Goal: Obtain resource: Download file/media

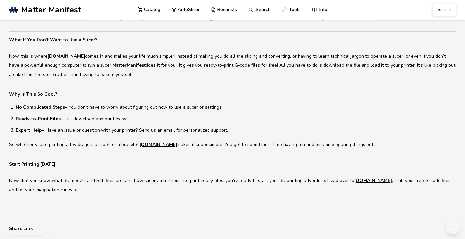
scroll to position [702, 0]
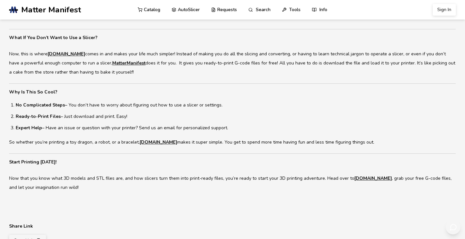
click at [146, 68] on link "MatterManifest" at bounding box center [128, 63] width 33 height 9
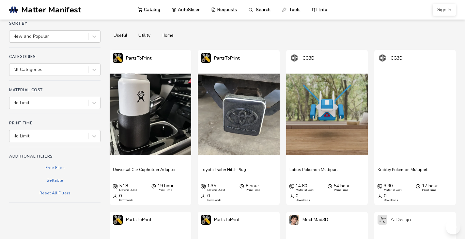
scroll to position [58, 0]
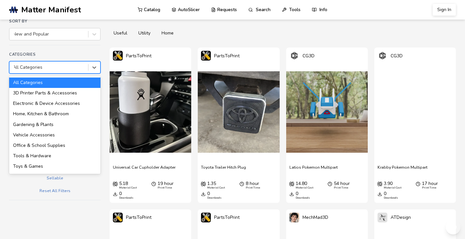
click at [85, 71] on div at bounding box center [49, 67] width 72 height 7
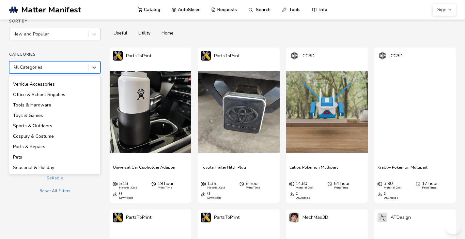
scroll to position [104, 0]
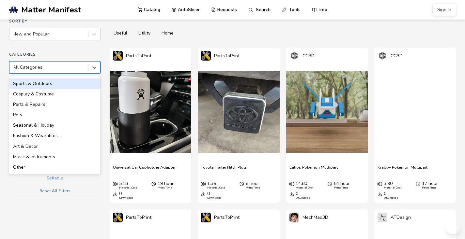
click at [1, 99] on html ".cls-1, .cls-2, .cls-3 { stroke-width: 0px; } .cls-2 { fill: #1d1e56; } .cls-3 …" at bounding box center [232, 61] width 465 height 239
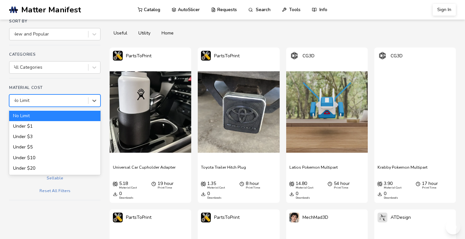
click at [23, 103] on div "No Limit" at bounding box center [49, 100] width 72 height 5
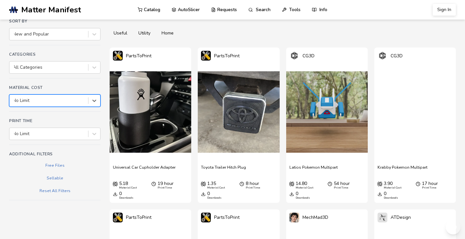
click at [23, 103] on div "No Limit" at bounding box center [49, 100] width 72 height 5
click at [39, 145] on div "Print Time No Limit" at bounding box center [54, 132] width 91 height 26
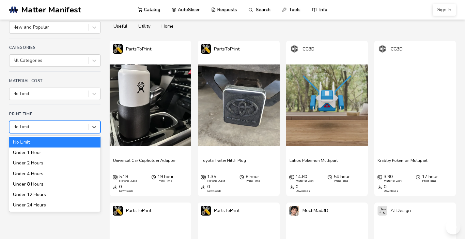
scroll to position [66, 0]
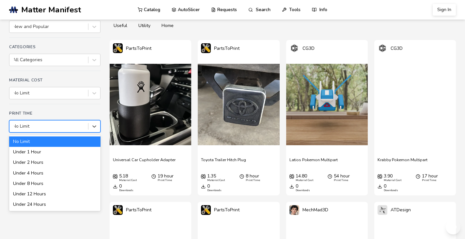
click at [39, 133] on div "No Limit, 1 of 7. 7 results available. Use Up and Down to choose options, press…" at bounding box center [54, 126] width 91 height 12
click at [36, 158] on div "Under 1 Hour" at bounding box center [54, 152] width 91 height 10
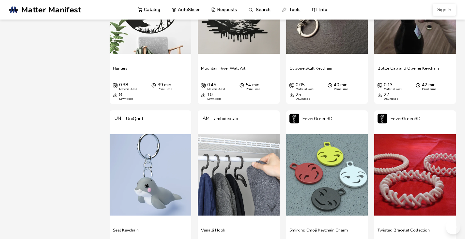
scroll to position [648, 0]
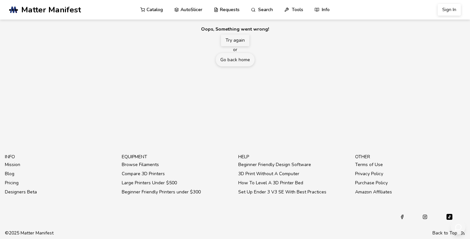
click at [238, 46] on button "Try again" at bounding box center [235, 41] width 28 height 12
click at [235, 67] on link "Go back home" at bounding box center [235, 59] width 39 height 13
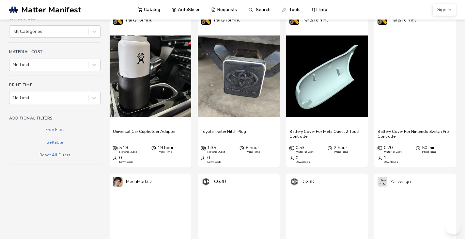
scroll to position [95, 0]
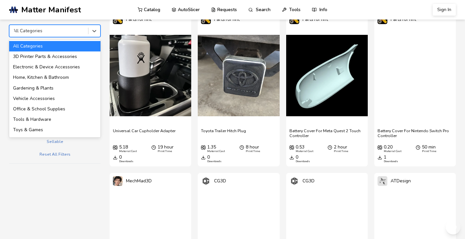
click at [81, 34] on div at bounding box center [49, 31] width 72 height 7
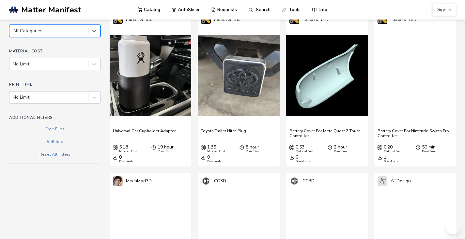
click at [81, 34] on div at bounding box center [49, 31] width 72 height 7
click at [63, 109] on div "Print Time No Limit" at bounding box center [54, 95] width 91 height 26
click at [59, 109] on div "Print Time No Limit" at bounding box center [54, 95] width 91 height 26
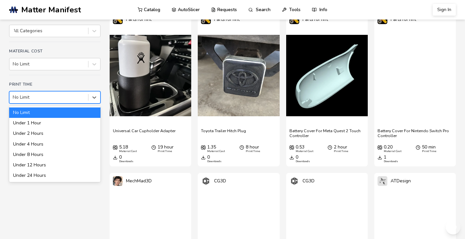
click at [61, 101] on div at bounding box center [49, 97] width 72 height 7
click at [49, 129] on div "Under 1 Hour" at bounding box center [54, 123] width 91 height 10
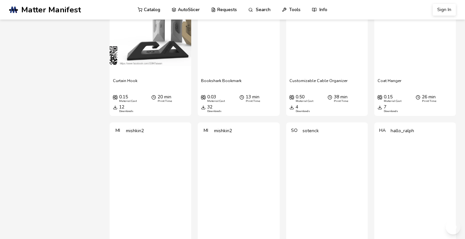
scroll to position [471, 0]
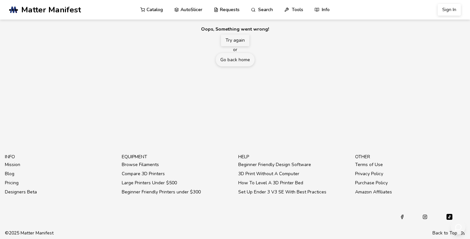
click at [238, 46] on button "Try again" at bounding box center [235, 41] width 28 height 12
click at [236, 67] on link "Go back home" at bounding box center [235, 59] width 39 height 13
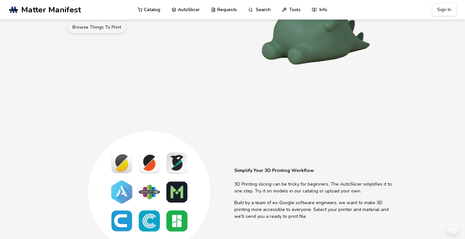
scroll to position [107, 0]
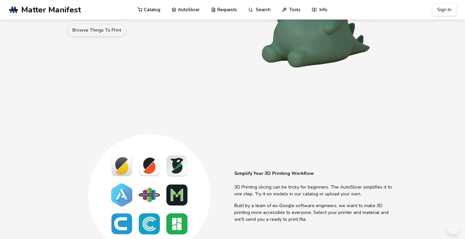
click at [105, 36] on link "Browse Things To Print" at bounding box center [97, 30] width 58 height 12
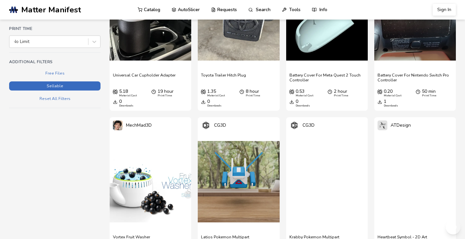
scroll to position [153, 0]
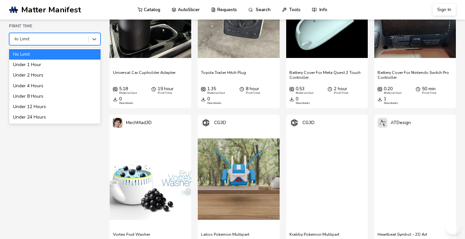
click at [57, 42] on div at bounding box center [49, 39] width 72 height 7
click at [53, 70] on div "Under 1 Hour" at bounding box center [54, 65] width 91 height 10
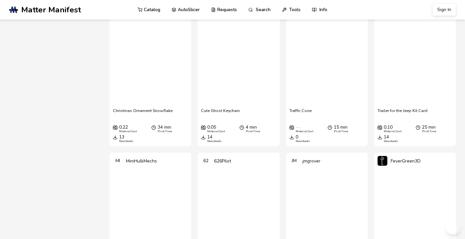
scroll to position [1738, 0]
